Goal: Find specific page/section: Find specific page/section

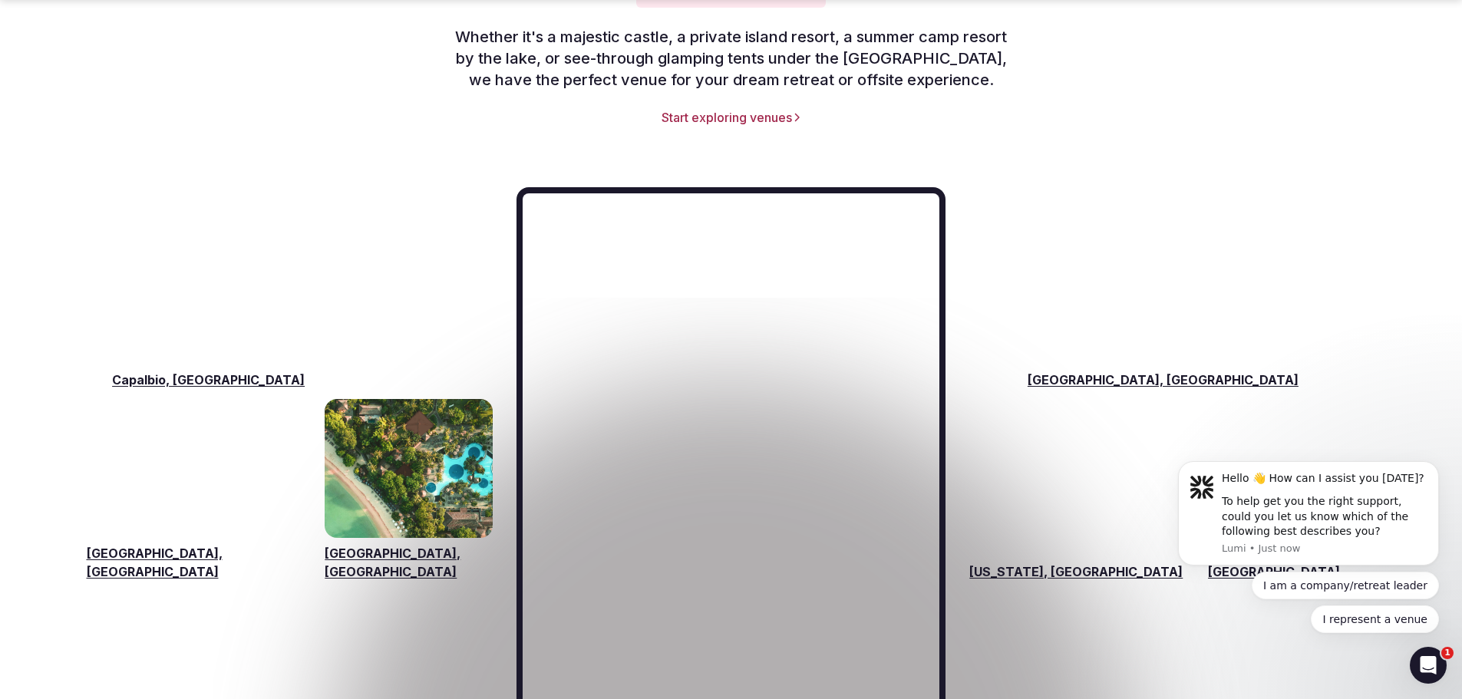
scroll to position [2226, 0]
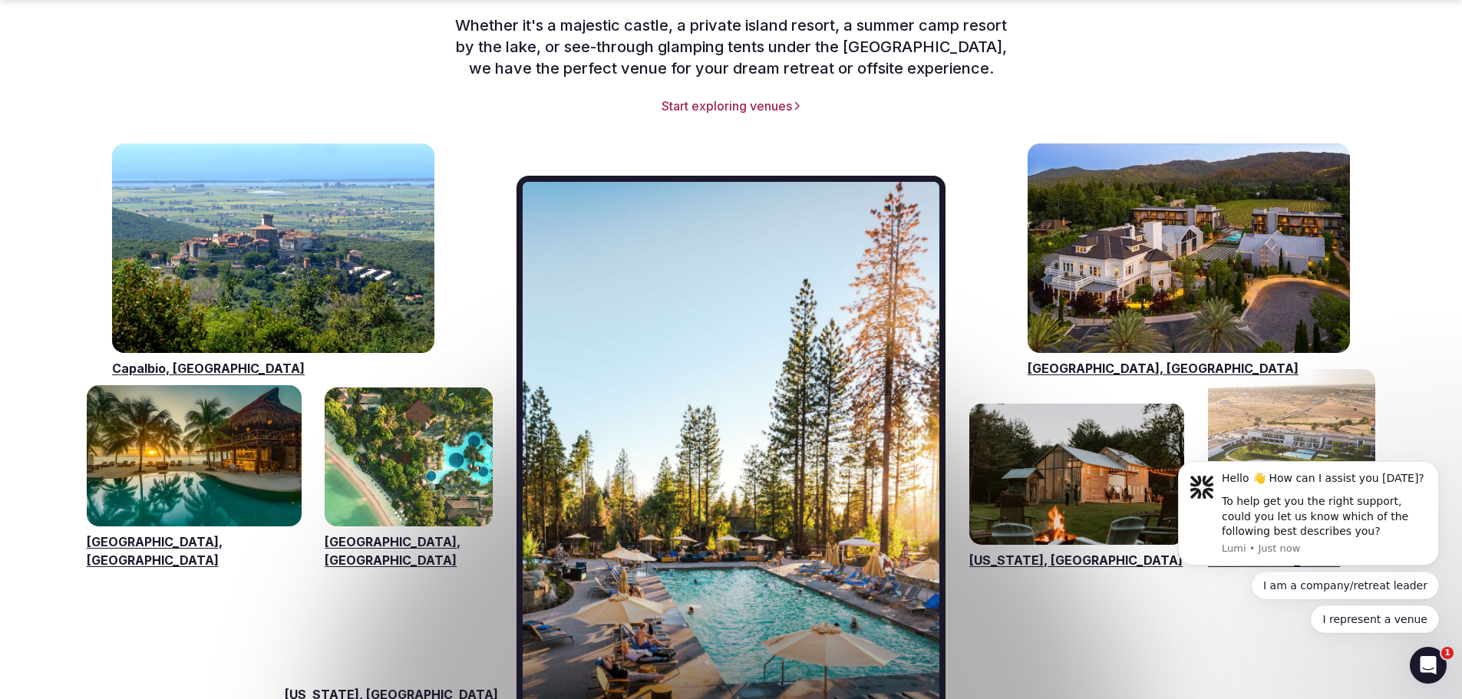
click at [1065, 359] on link "[GEOGRAPHIC_DATA], [GEOGRAPHIC_DATA]" at bounding box center [1189, 368] width 322 height 18
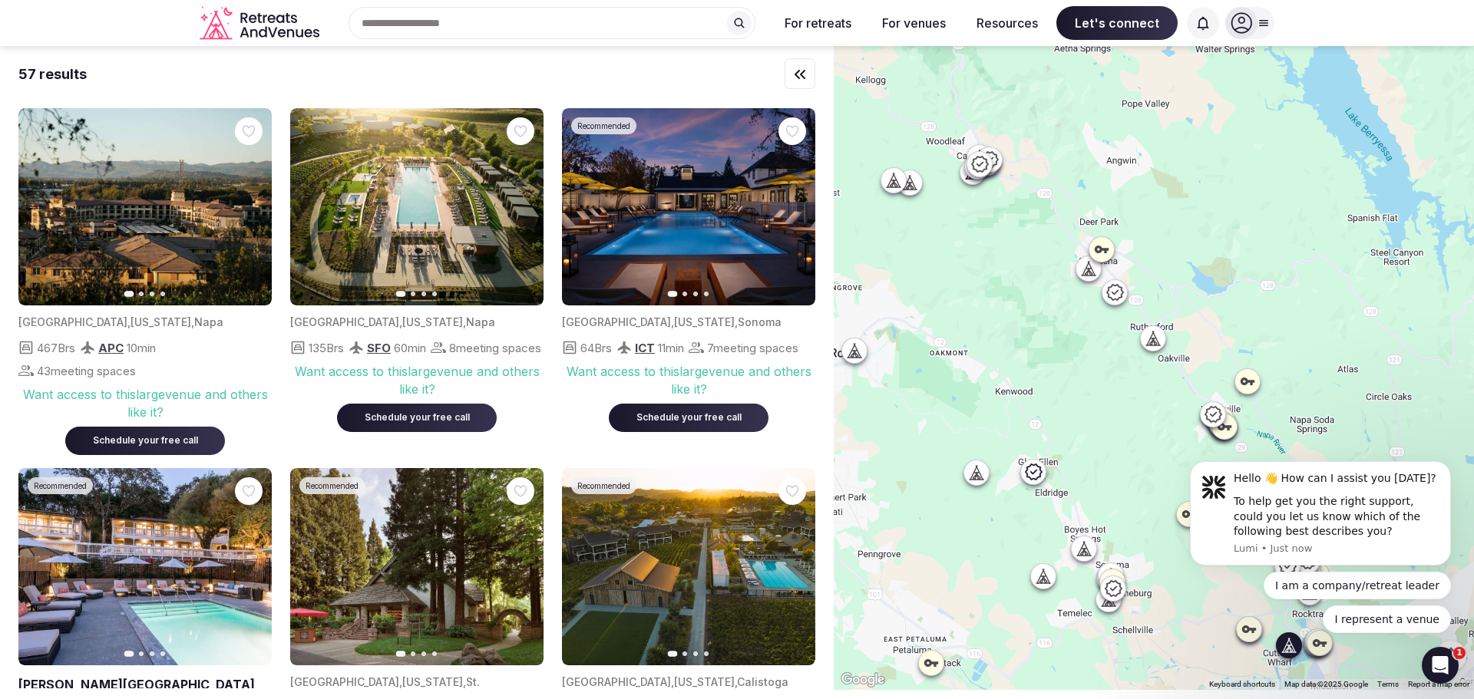
click at [389, 223] on img at bounding box center [416, 206] width 253 height 197
click at [513, 205] on button "Next slide" at bounding box center [522, 207] width 25 height 25
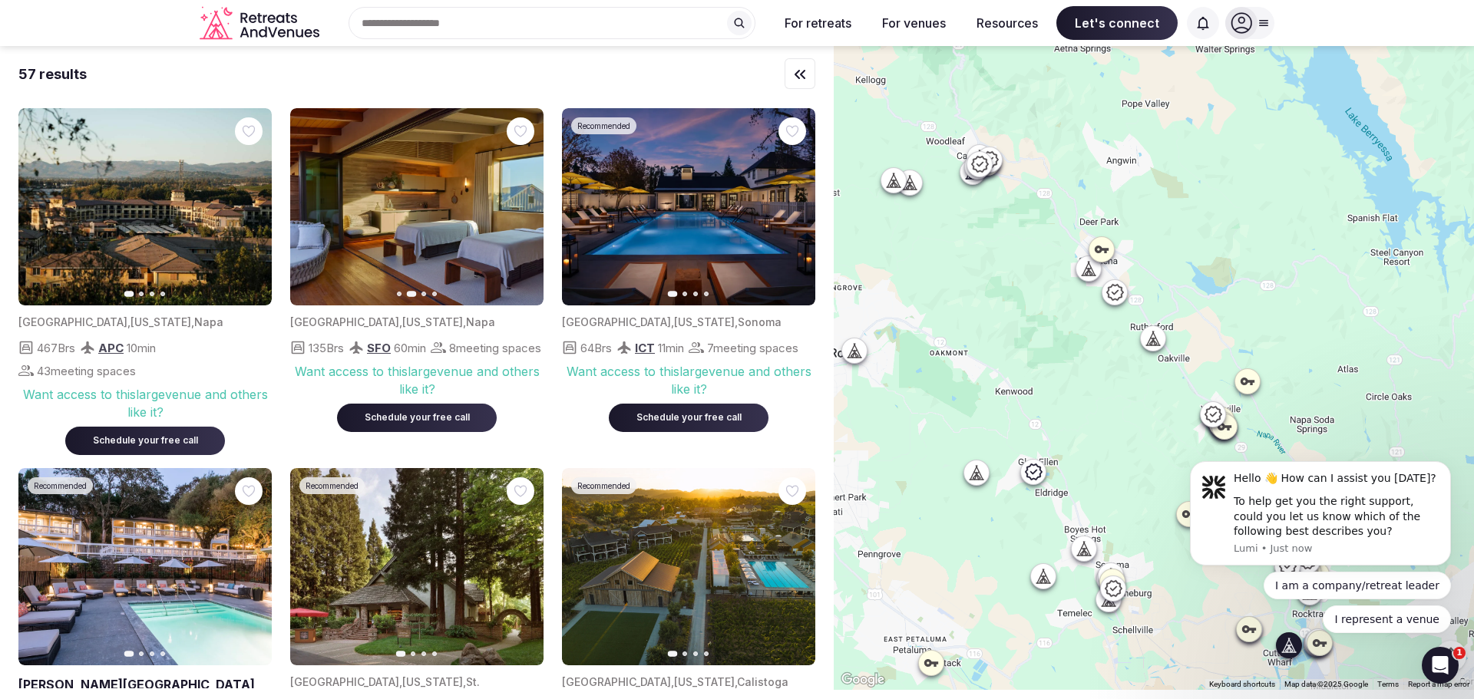
click at [523, 206] on icon "button" at bounding box center [522, 207] width 12 height 12
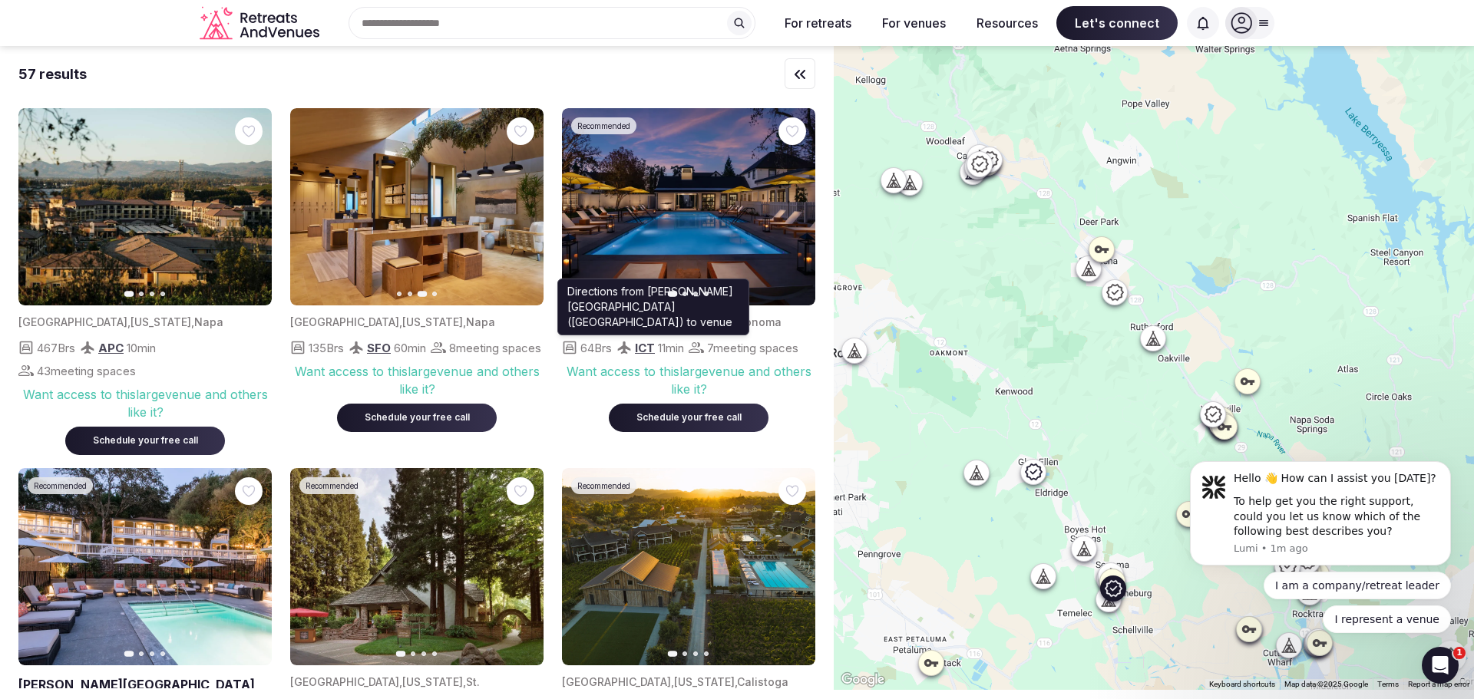
click at [650, 349] on span "ICT" at bounding box center [645, 348] width 20 height 15
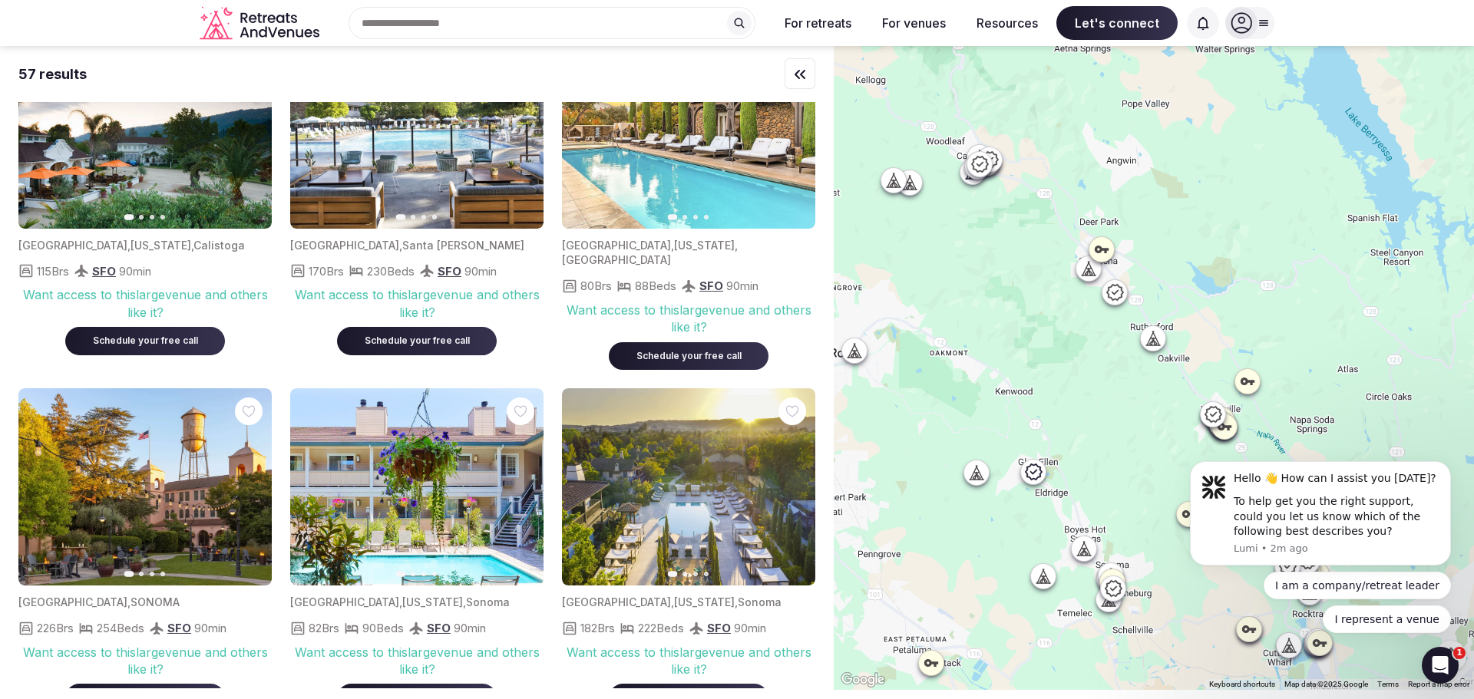
scroll to position [1293, 0]
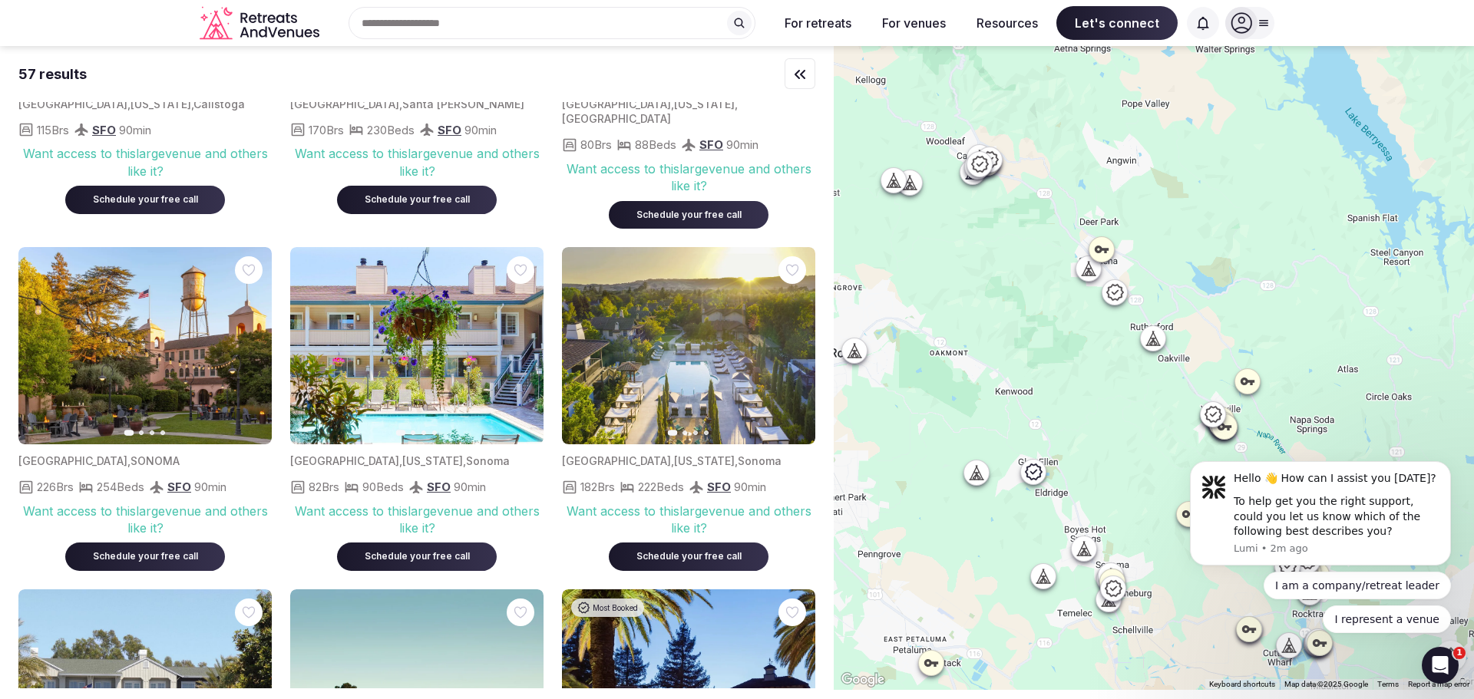
click at [1042, 467] on icon at bounding box center [1033, 471] width 17 height 16
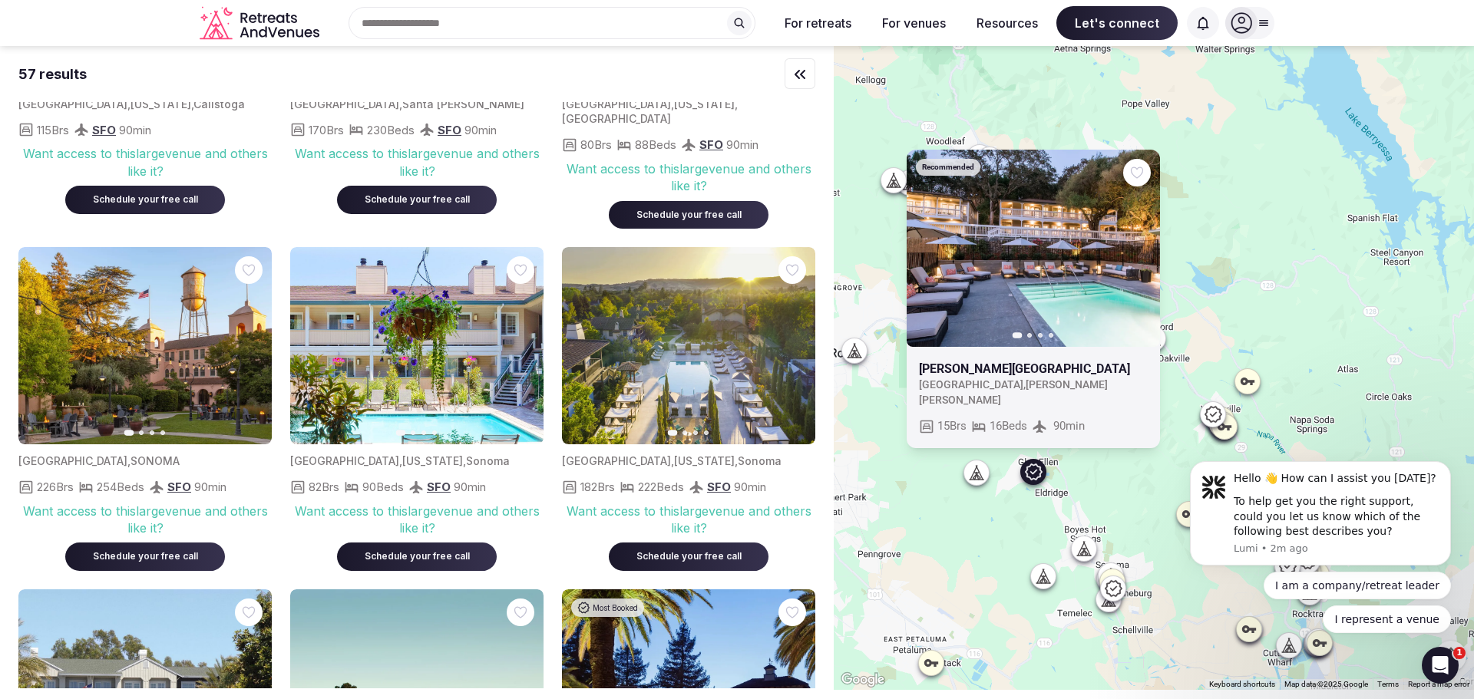
click at [1219, 234] on div "Recommended Previous slide Next slide [PERSON_NAME][GEOGRAPHIC_DATA] , [PERSON_…" at bounding box center [1154, 368] width 640 height 644
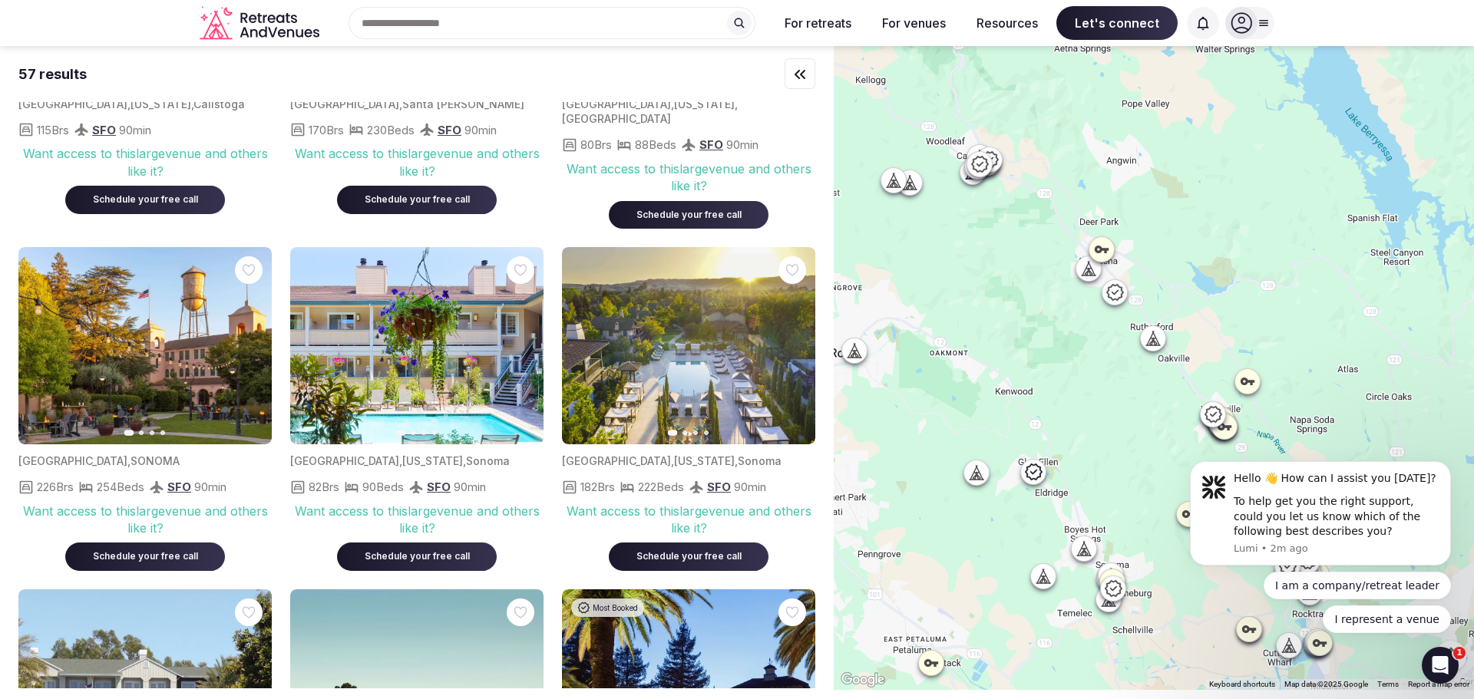
click at [1157, 349] on div at bounding box center [1153, 337] width 25 height 25
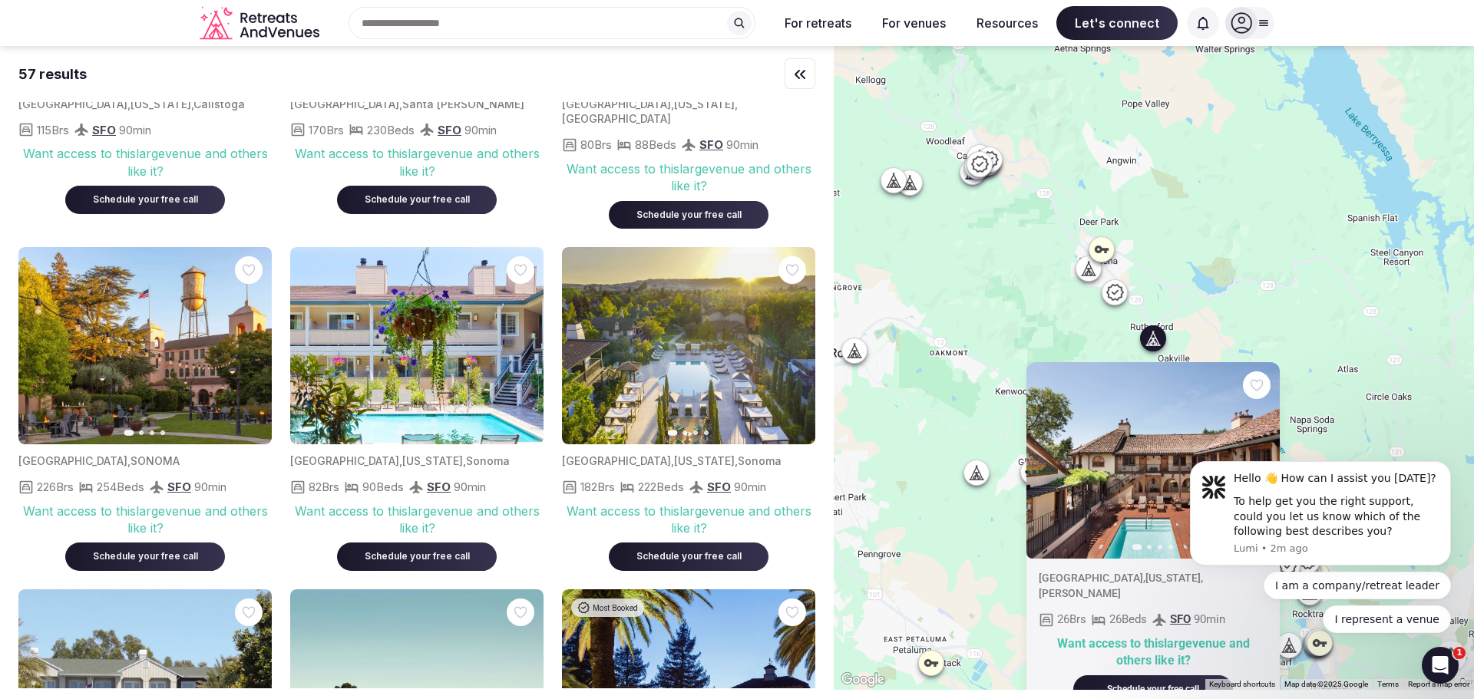
click at [1304, 249] on div "Previous slide Next slide [GEOGRAPHIC_DATA][US_STATE][PERSON_NAME] 26 Brs 26 Be…" at bounding box center [1154, 368] width 640 height 644
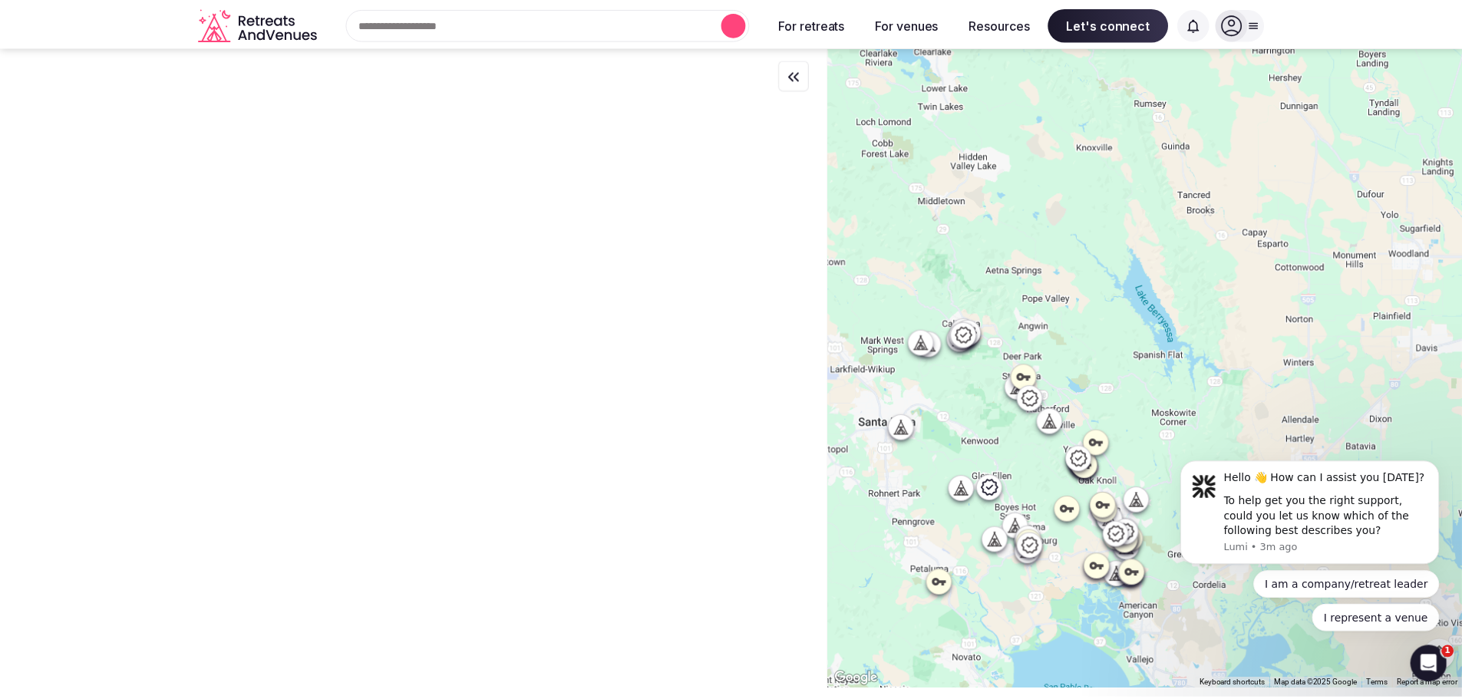
scroll to position [0, 0]
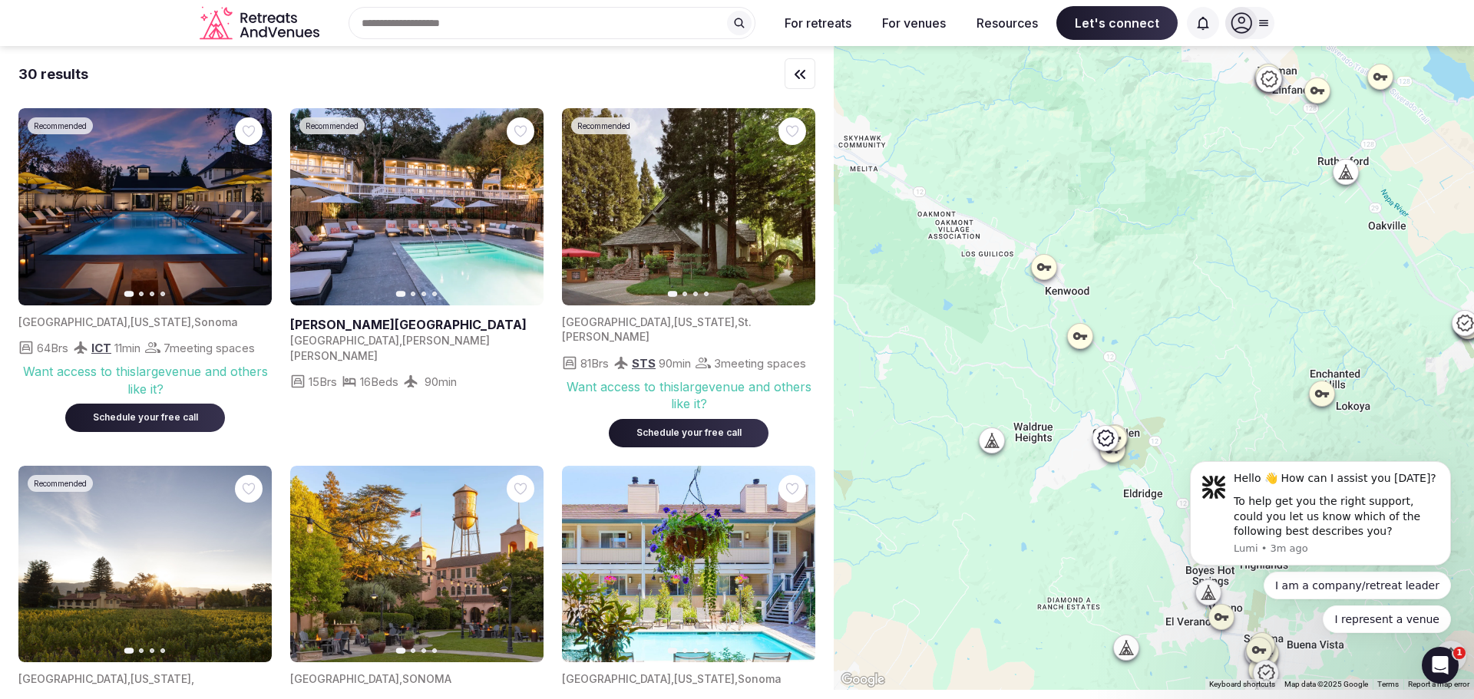
click at [994, 437] on icon at bounding box center [991, 440] width 15 height 15
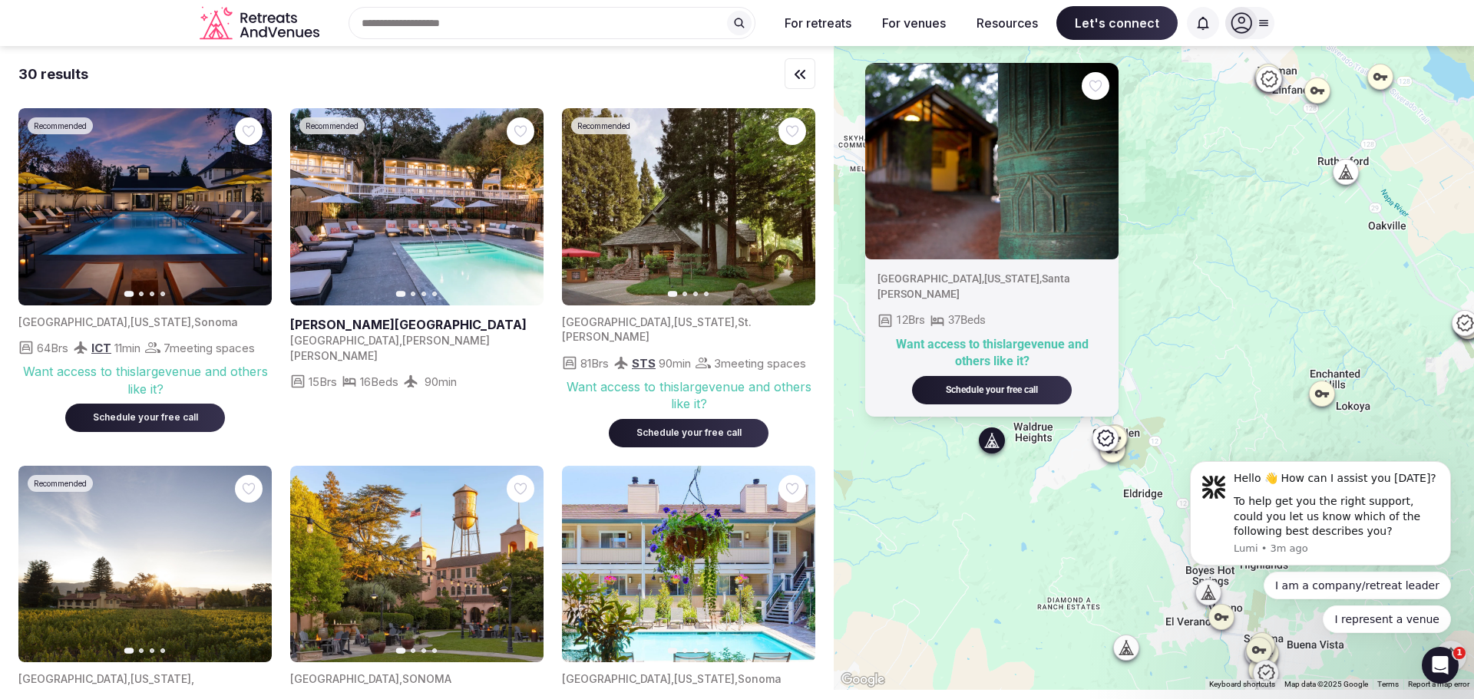
click at [282, 32] on icon "Retreats and Venues company logo" at bounding box center [261, 23] width 123 height 35
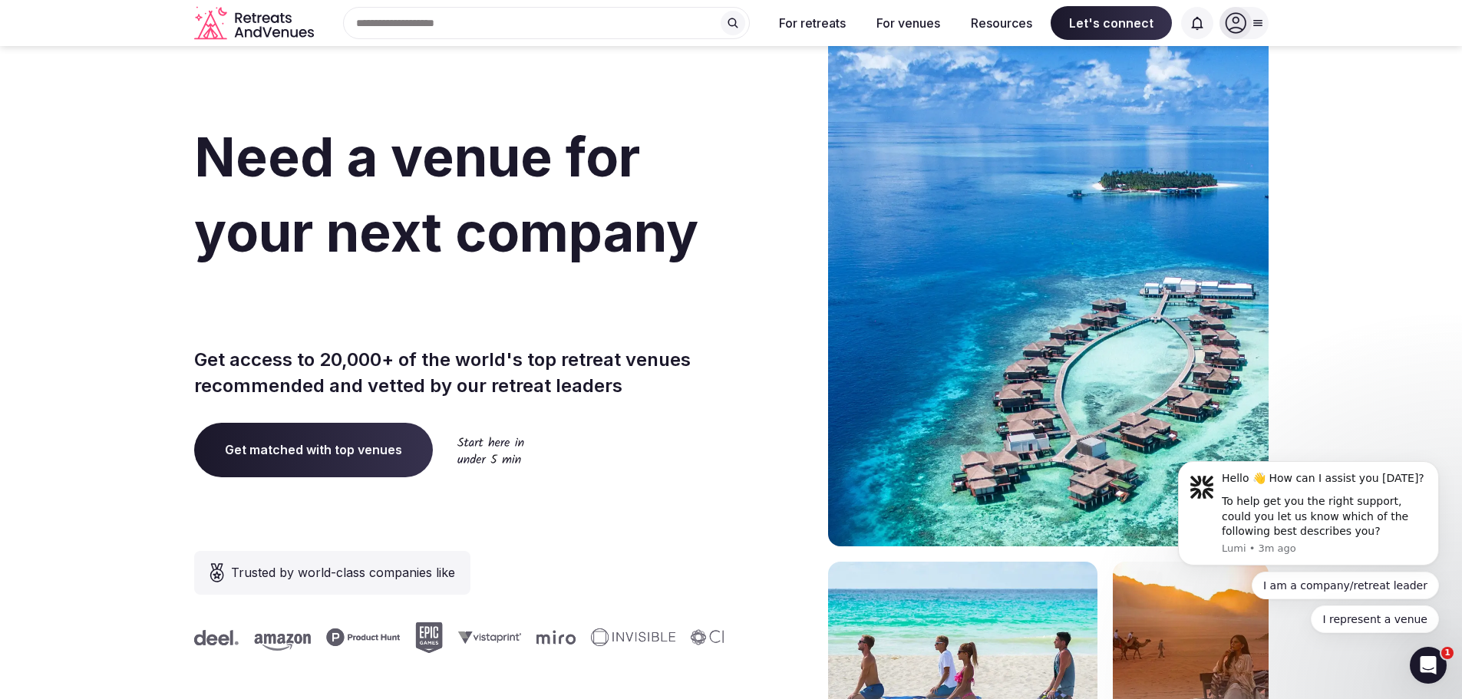
click at [1263, 31] on div at bounding box center [1244, 23] width 49 height 32
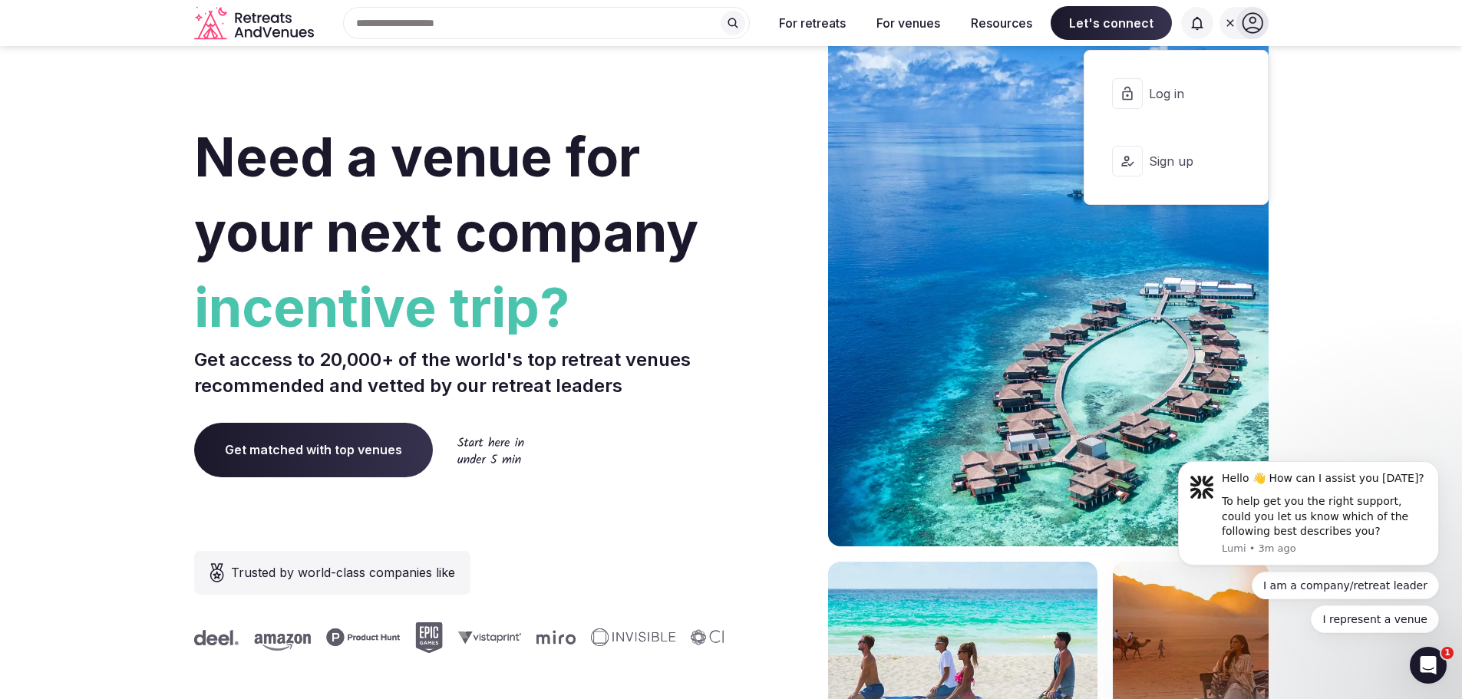
click at [1256, 29] on icon at bounding box center [1252, 22] width 21 height 21
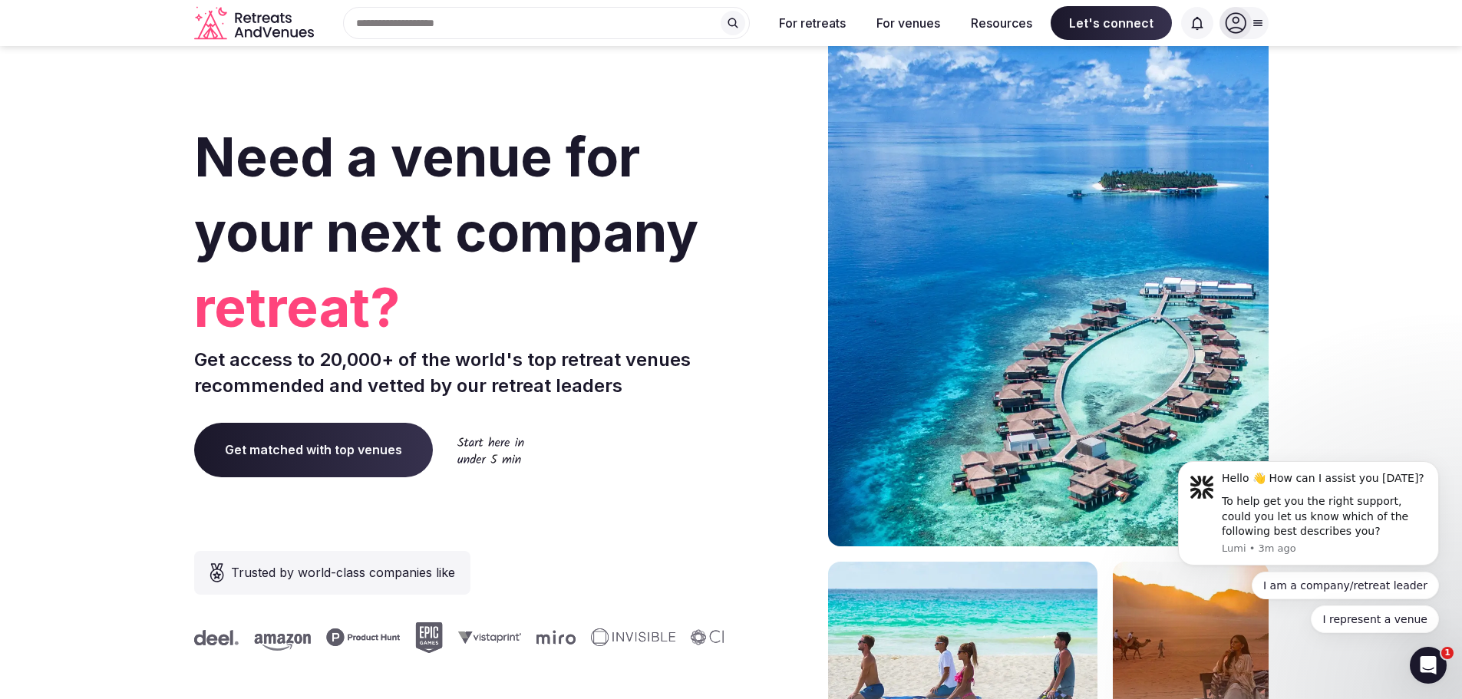
click at [1260, 25] on icon at bounding box center [1257, 23] width 8 height 5
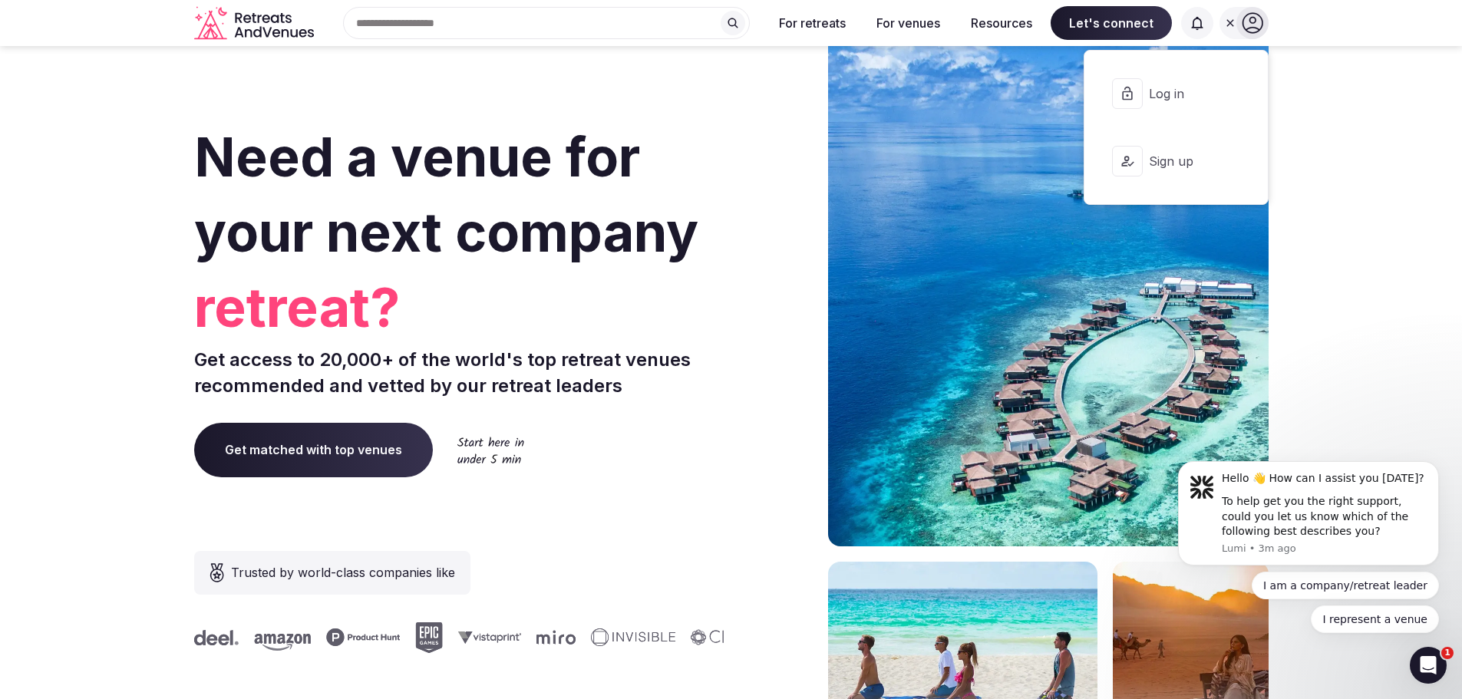
click at [1256, 21] on icon at bounding box center [1252, 23] width 21 height 21
